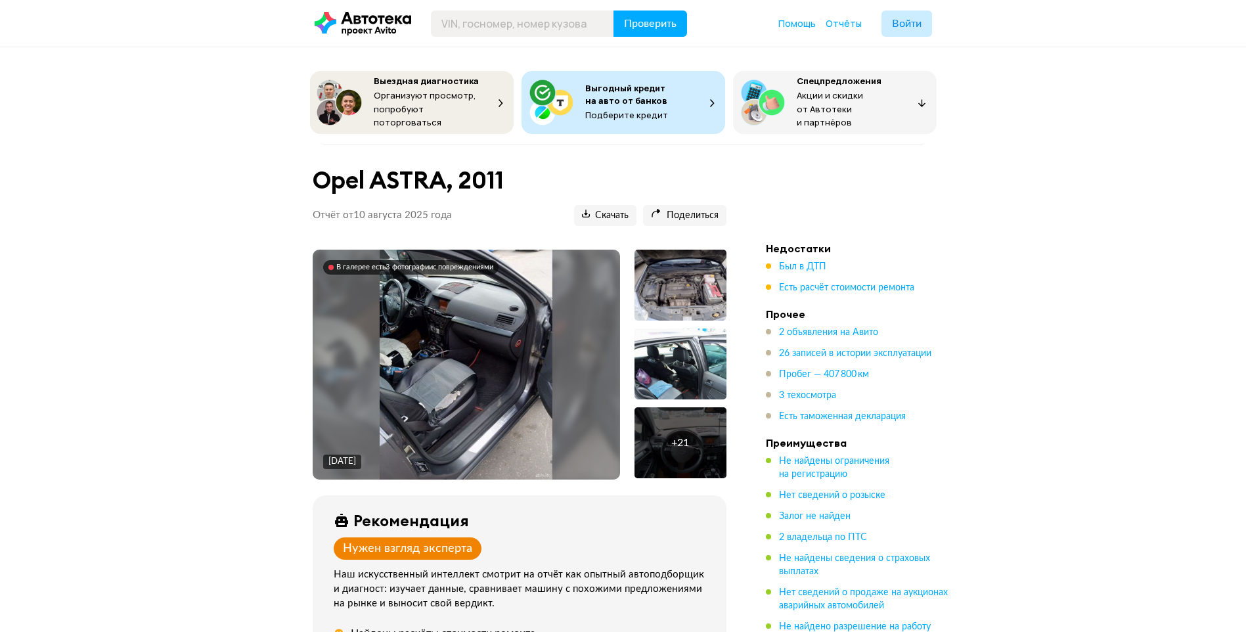
click at [703, 347] on div at bounding box center [680, 363] width 92 height 71
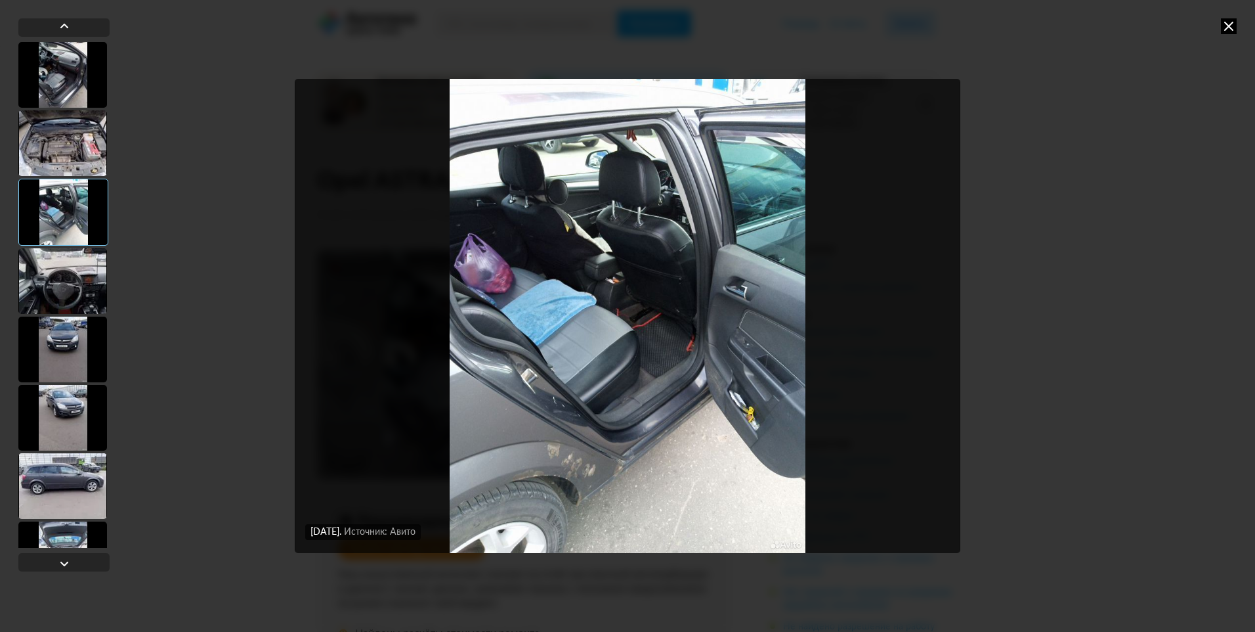
click at [70, 343] on div at bounding box center [62, 349] width 89 height 66
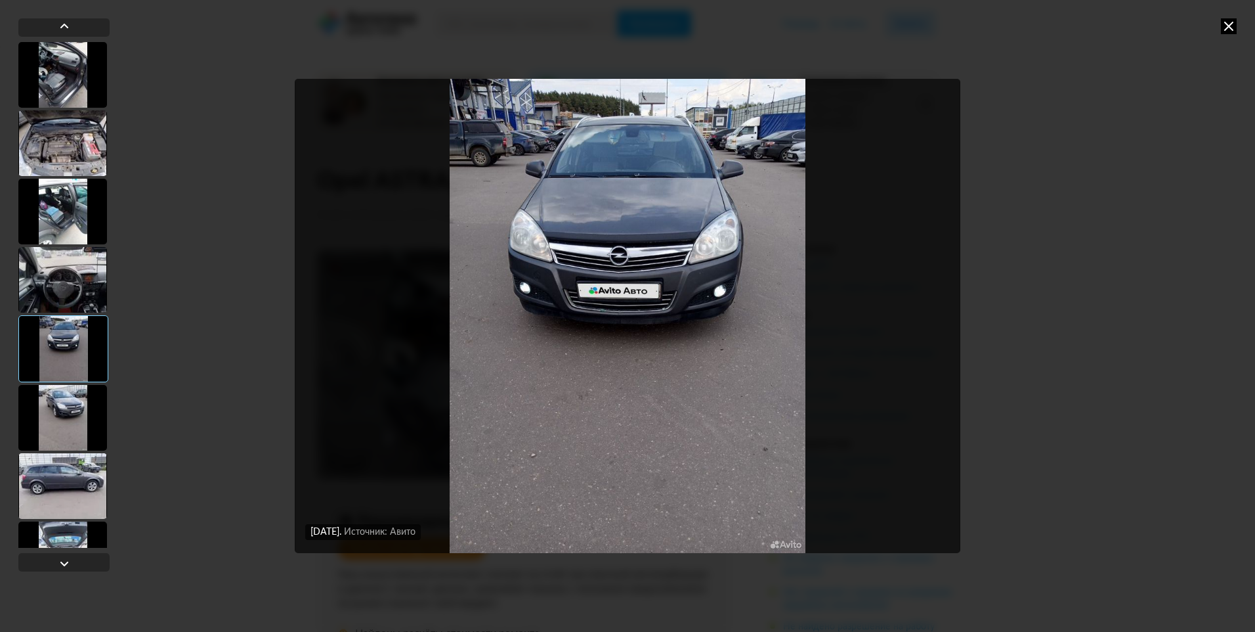
click at [75, 294] on div at bounding box center [62, 280] width 89 height 66
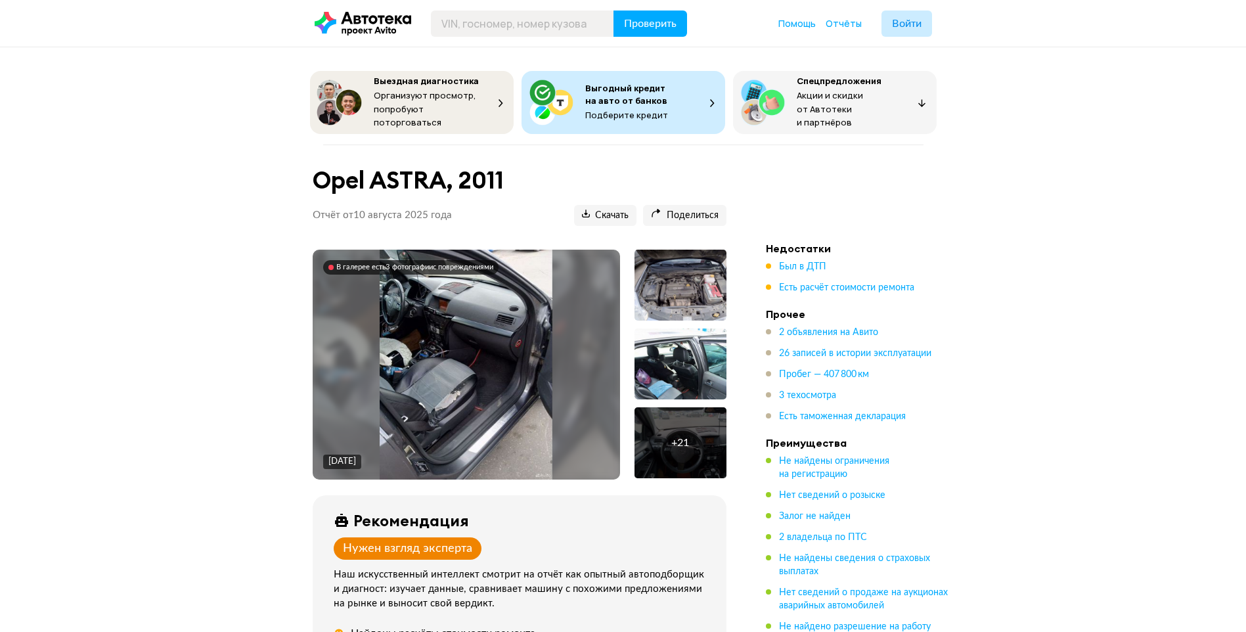
click at [448, 365] on img at bounding box center [466, 365] width 173 height 230
click at [543, 511] on div "Рекомендация" at bounding box center [522, 520] width 377 height 18
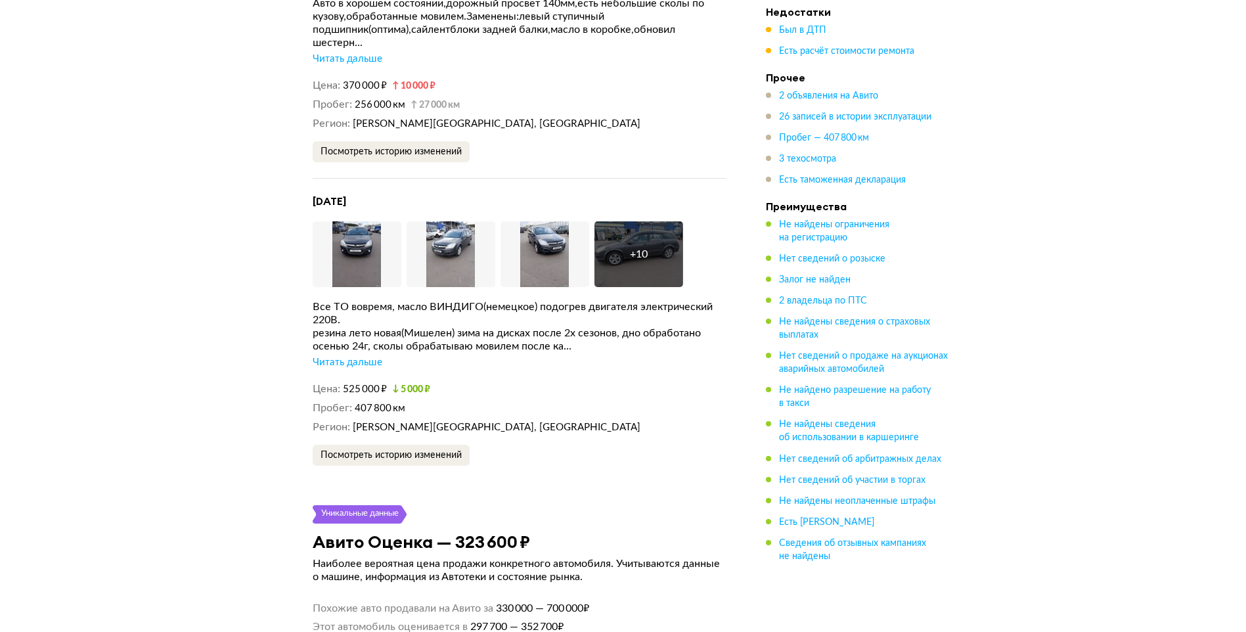
scroll to position [2758, 0]
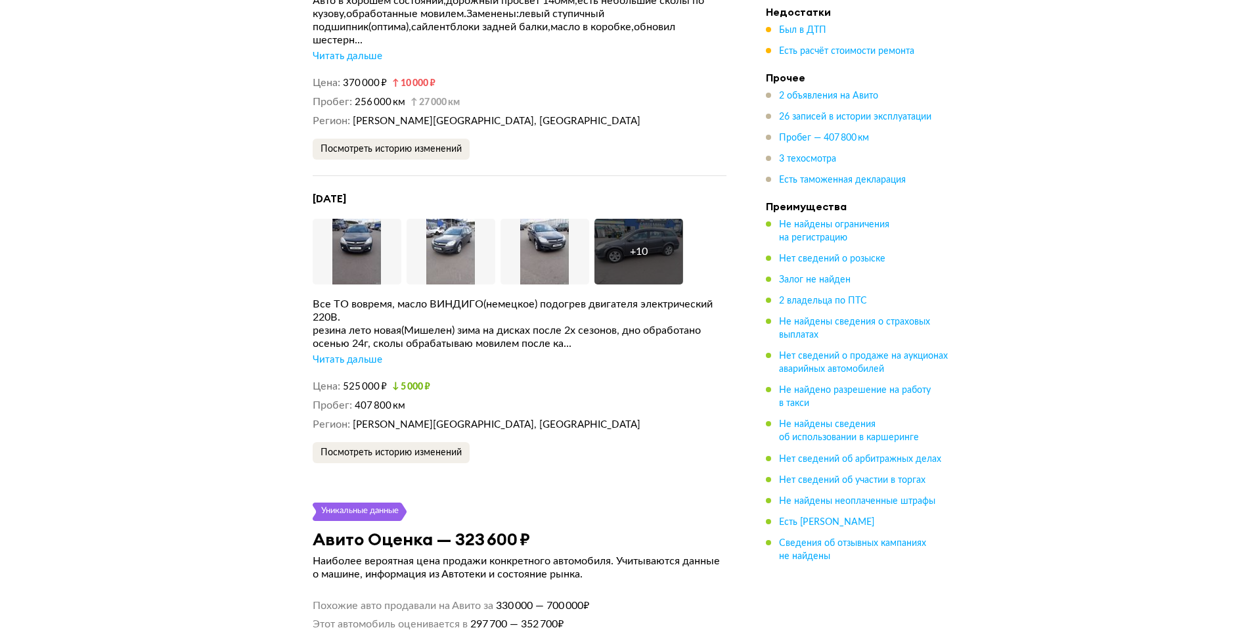
click at [584, 424] on div "[DATE] Увеличить фото Увеличить фото Увеличить фото + 10 Увеличить фото Все ТО …" at bounding box center [520, 327] width 414 height 271
click at [566, 418] on dd "[PERSON_NAME][GEOGRAPHIC_DATA], [GEOGRAPHIC_DATA]" at bounding box center [540, 425] width 374 height 14
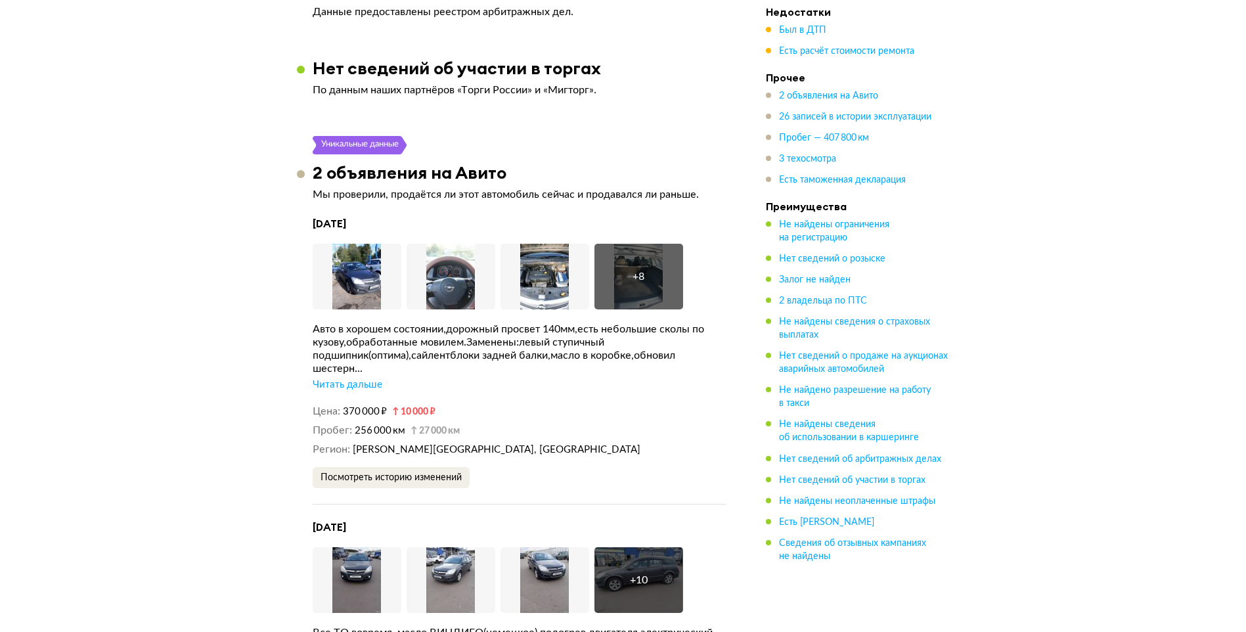
scroll to position [2823, 0]
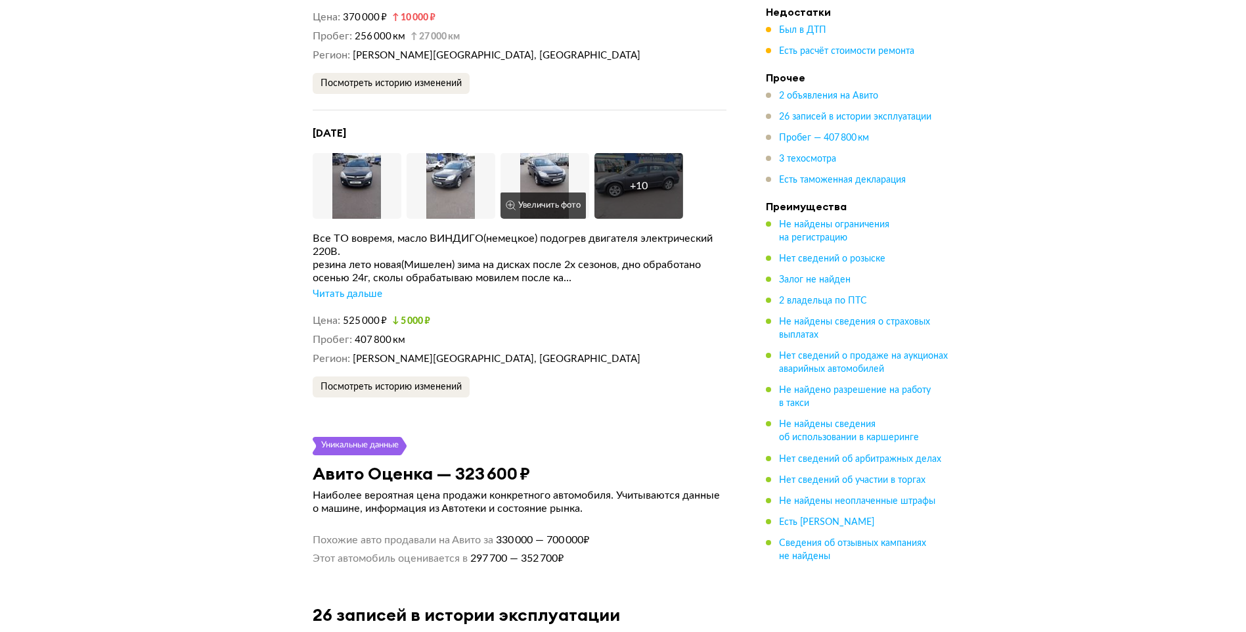
click at [511, 153] on img at bounding box center [544, 186] width 89 height 66
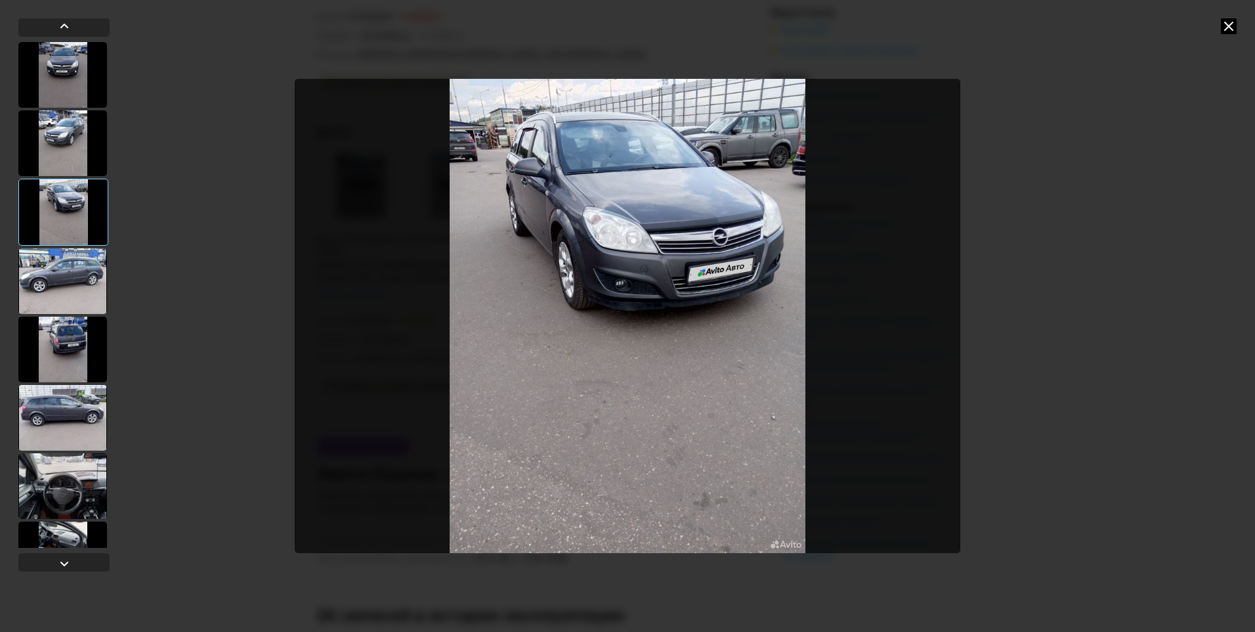
click at [85, 338] on div at bounding box center [62, 349] width 89 height 66
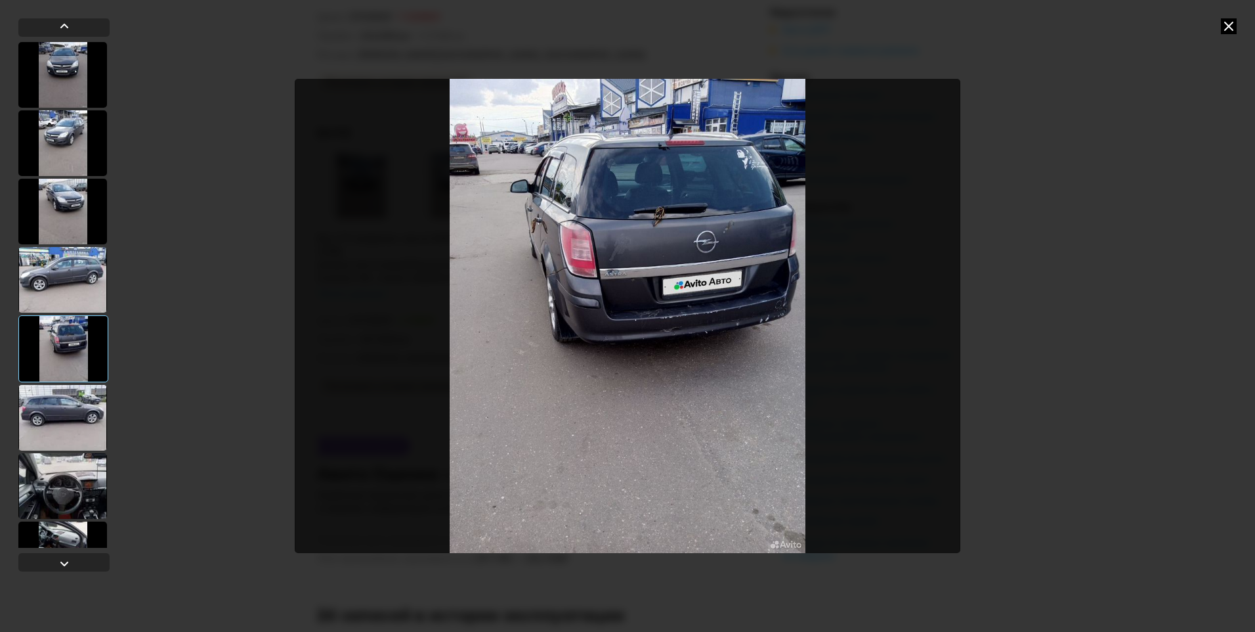
click at [68, 397] on div at bounding box center [62, 418] width 89 height 66
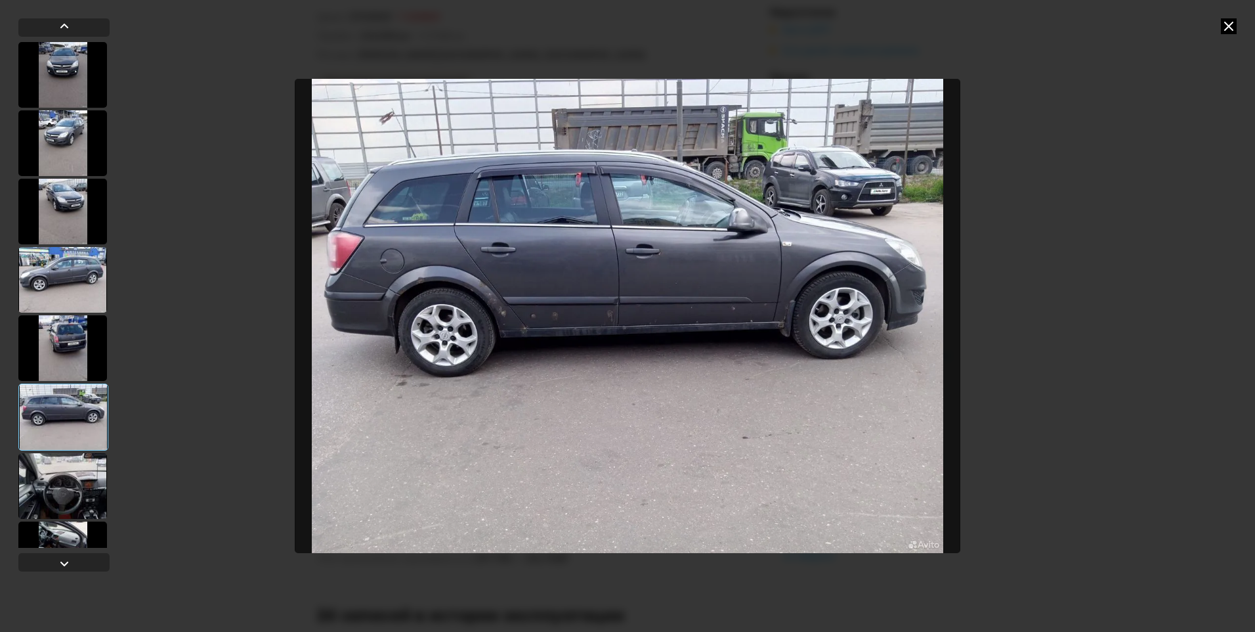
click at [60, 473] on div at bounding box center [62, 486] width 89 height 66
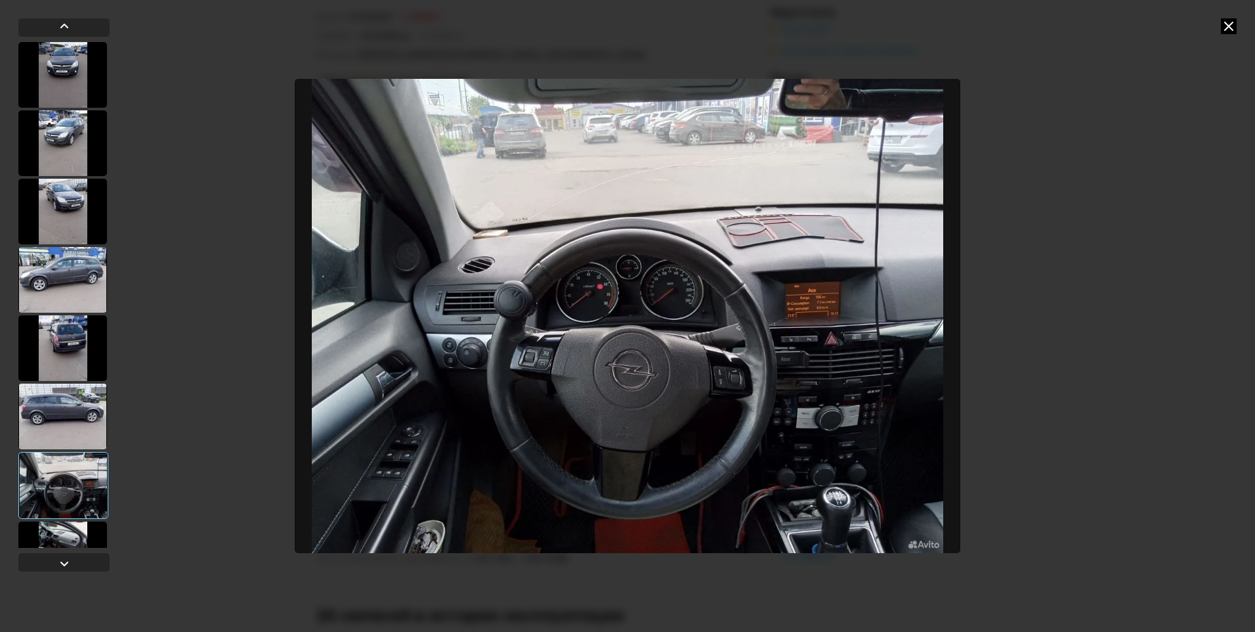
click at [54, 317] on div at bounding box center [62, 348] width 89 height 66
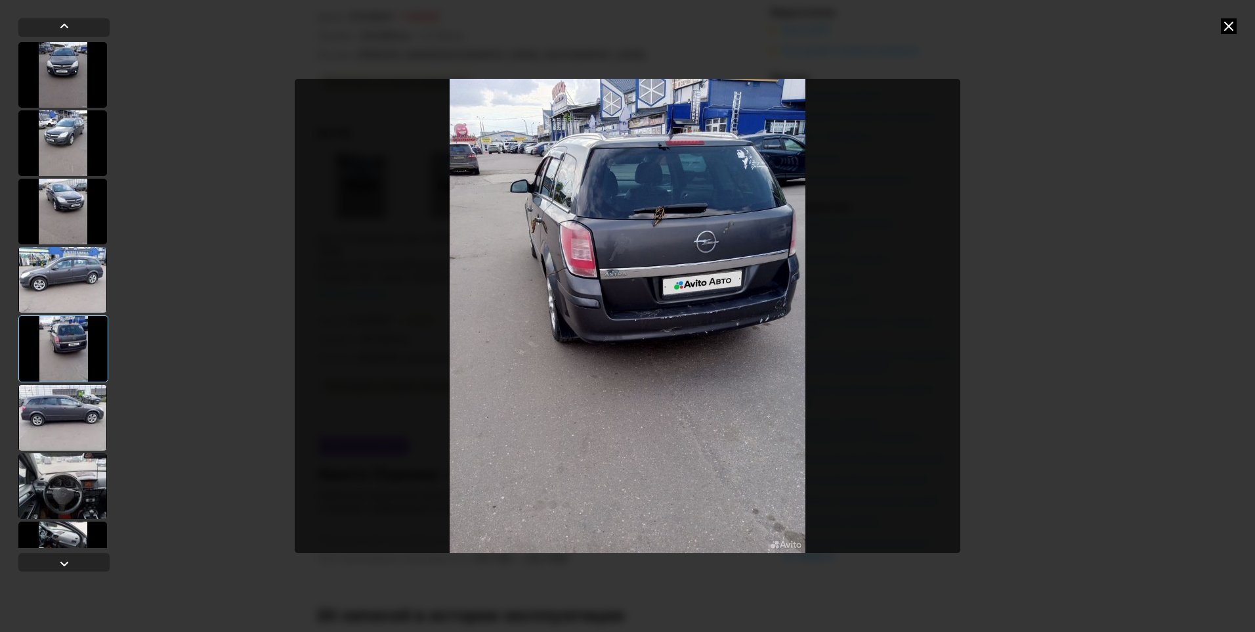
click at [56, 219] on div at bounding box center [62, 212] width 89 height 66
